Goal: Task Accomplishment & Management: Manage account settings

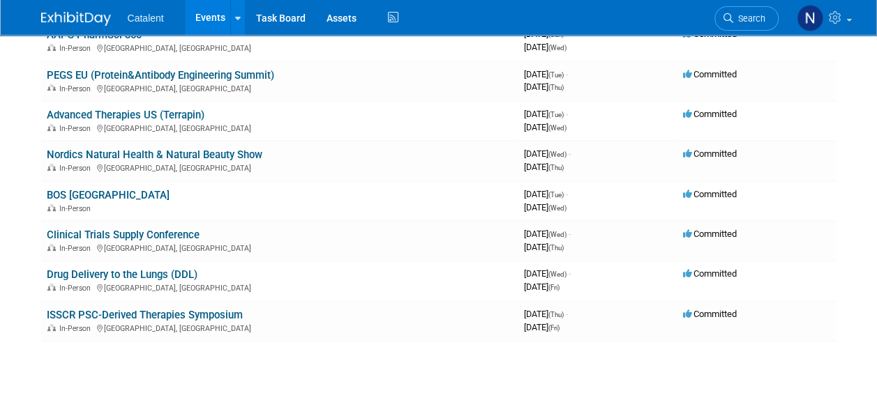
scroll to position [349, 0]
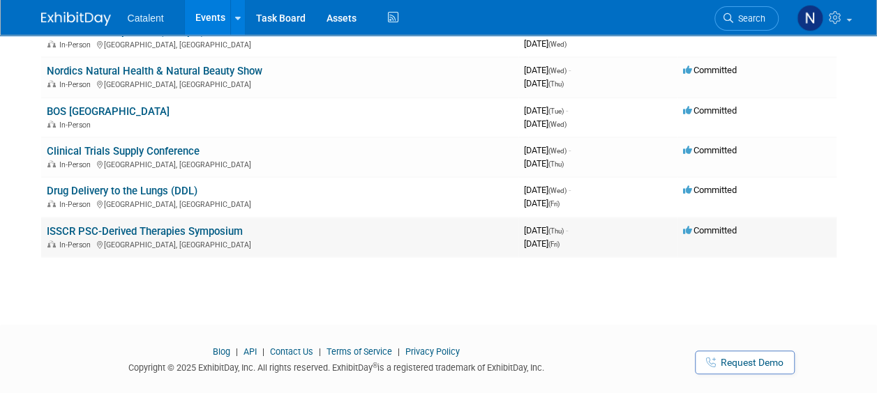
click at [199, 229] on link "ISSCR PSC-Derived Therapies Symposium" at bounding box center [145, 231] width 196 height 13
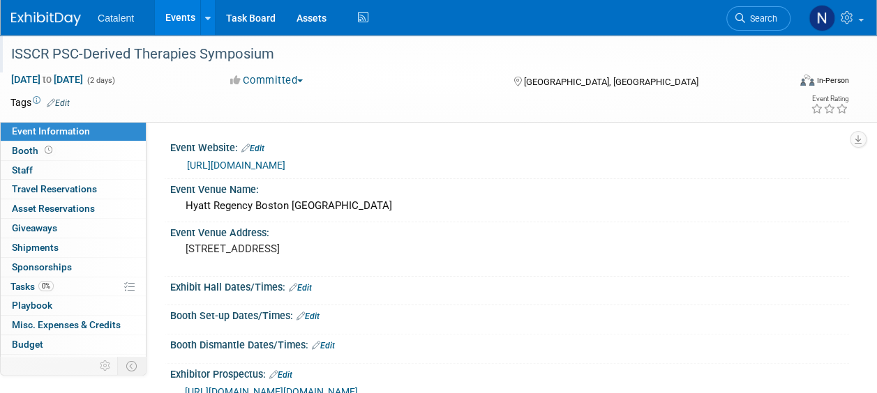
click at [221, 54] on div "ISSCR PSC-Derived Therapies Symposium" at bounding box center [391, 54] width 771 height 25
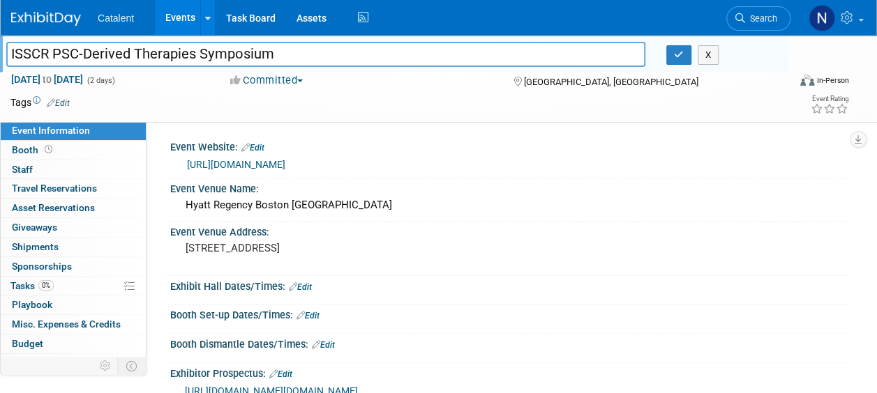
click at [221, 54] on input "ISSCR PSC-Derived Therapies Symposium" at bounding box center [325, 54] width 639 height 24
click at [285, 163] on link "[URL][DOMAIN_NAME]" at bounding box center [236, 164] width 98 height 11
